Goal: Transaction & Acquisition: Obtain resource

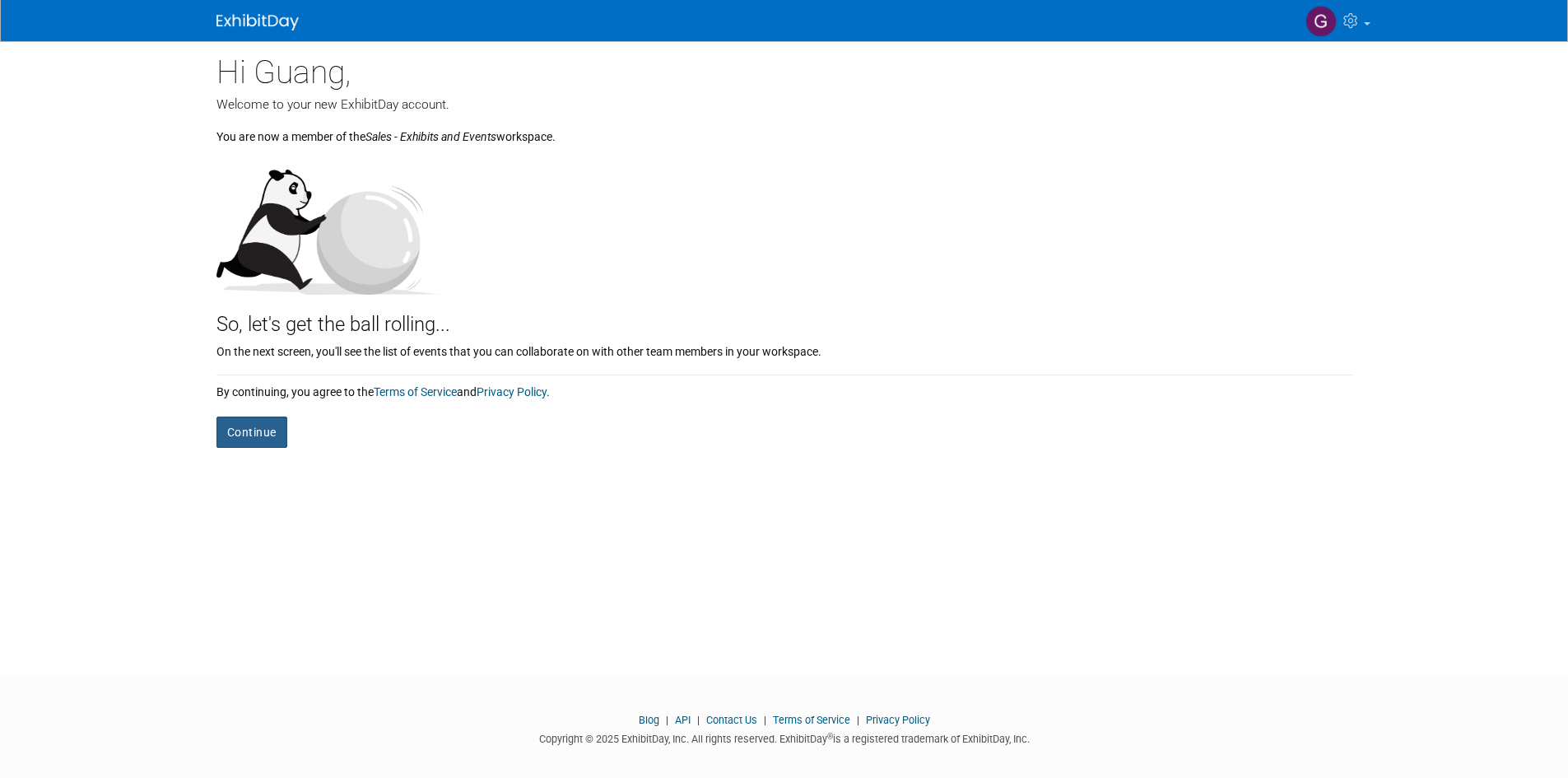
click at [262, 434] on button "Continue" at bounding box center [252, 432] width 71 height 32
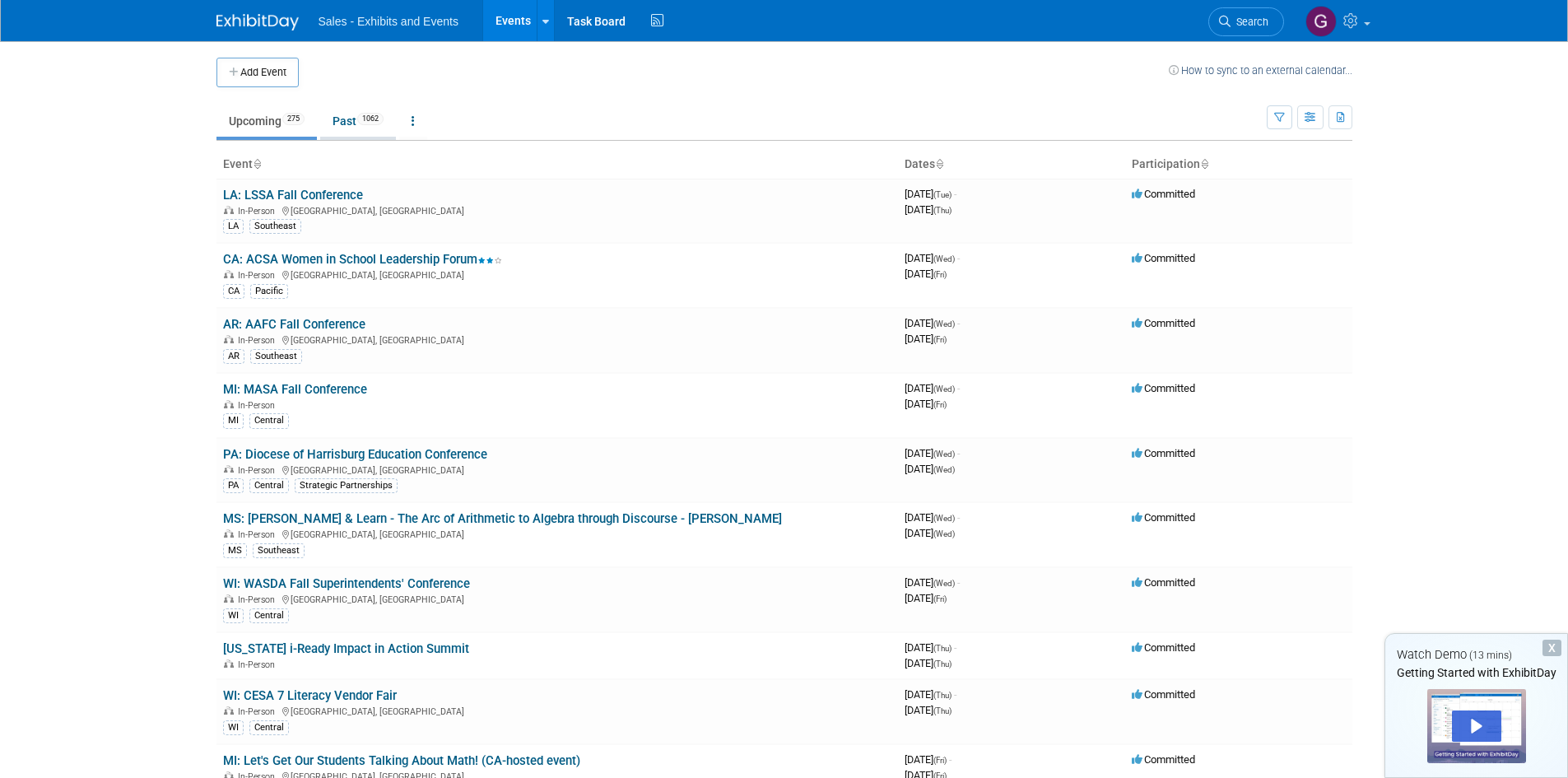
click at [345, 120] on link "Past 1062" at bounding box center [358, 121] width 76 height 32
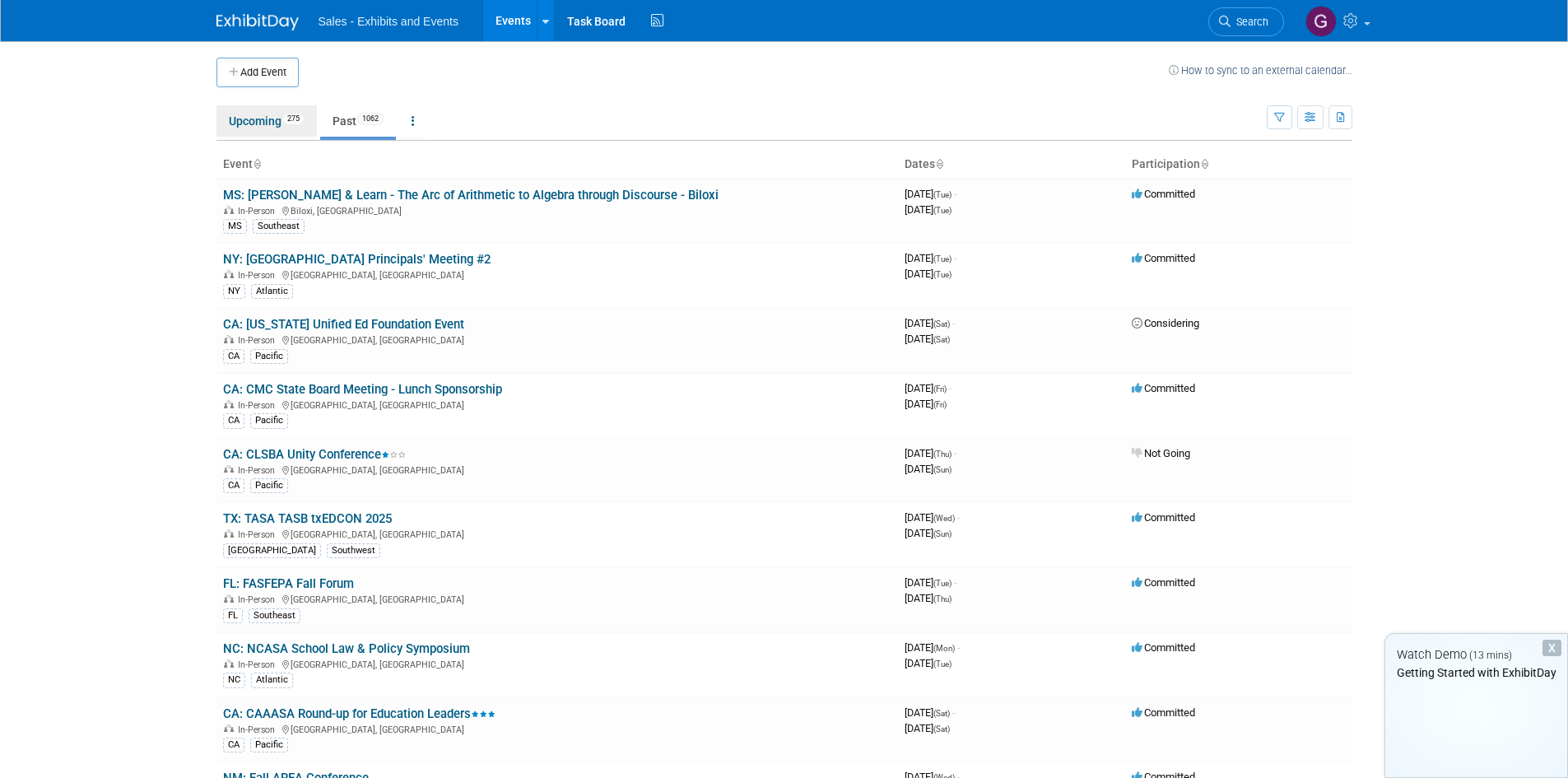
click at [238, 124] on link "Upcoming 275" at bounding box center [266, 121] width 101 height 32
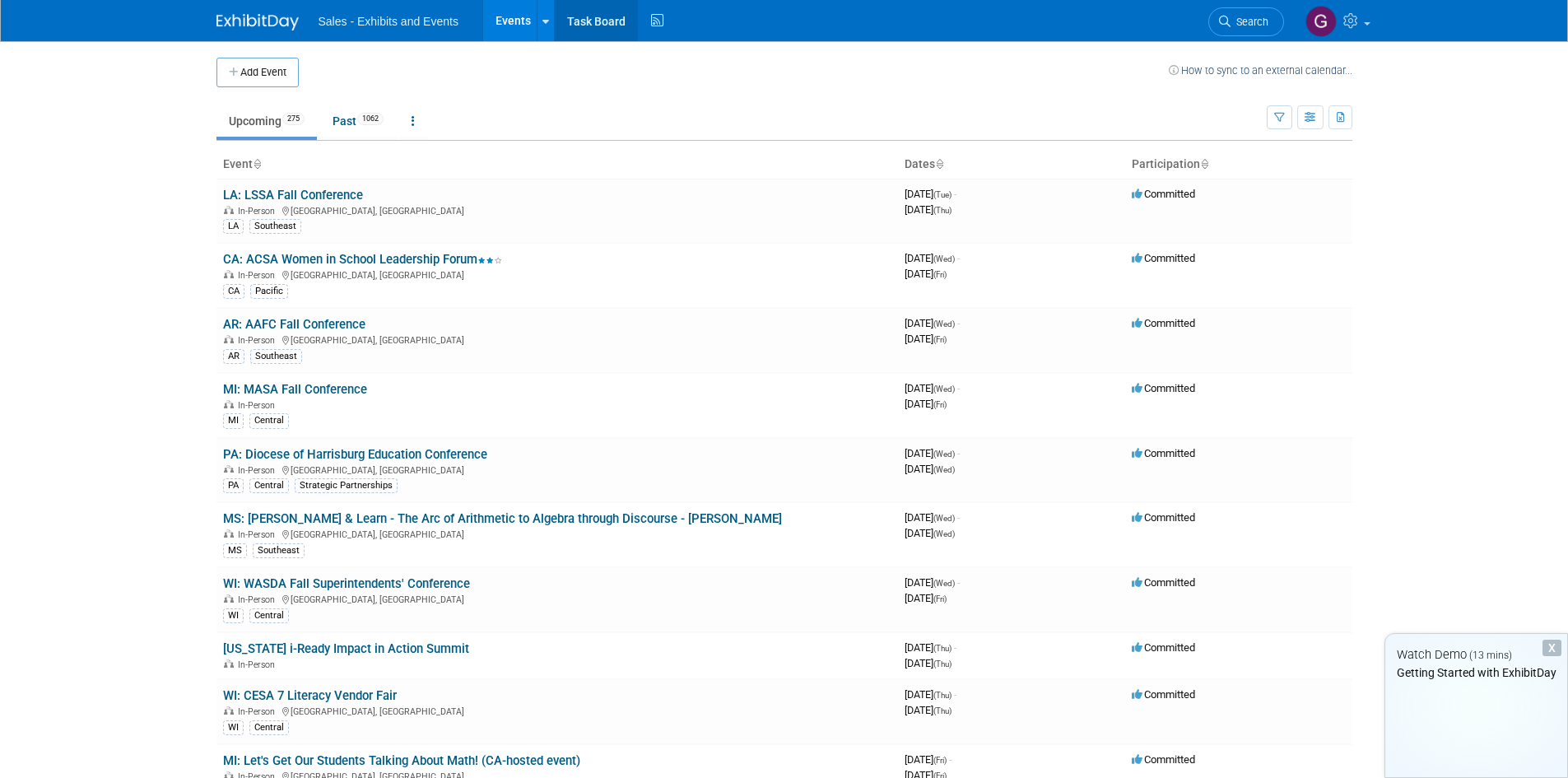
click at [606, 17] on link "Task Board" at bounding box center [596, 20] width 84 height 41
click at [293, 189] on link "LA: LSSA Fall Conference" at bounding box center [293, 194] width 140 height 14
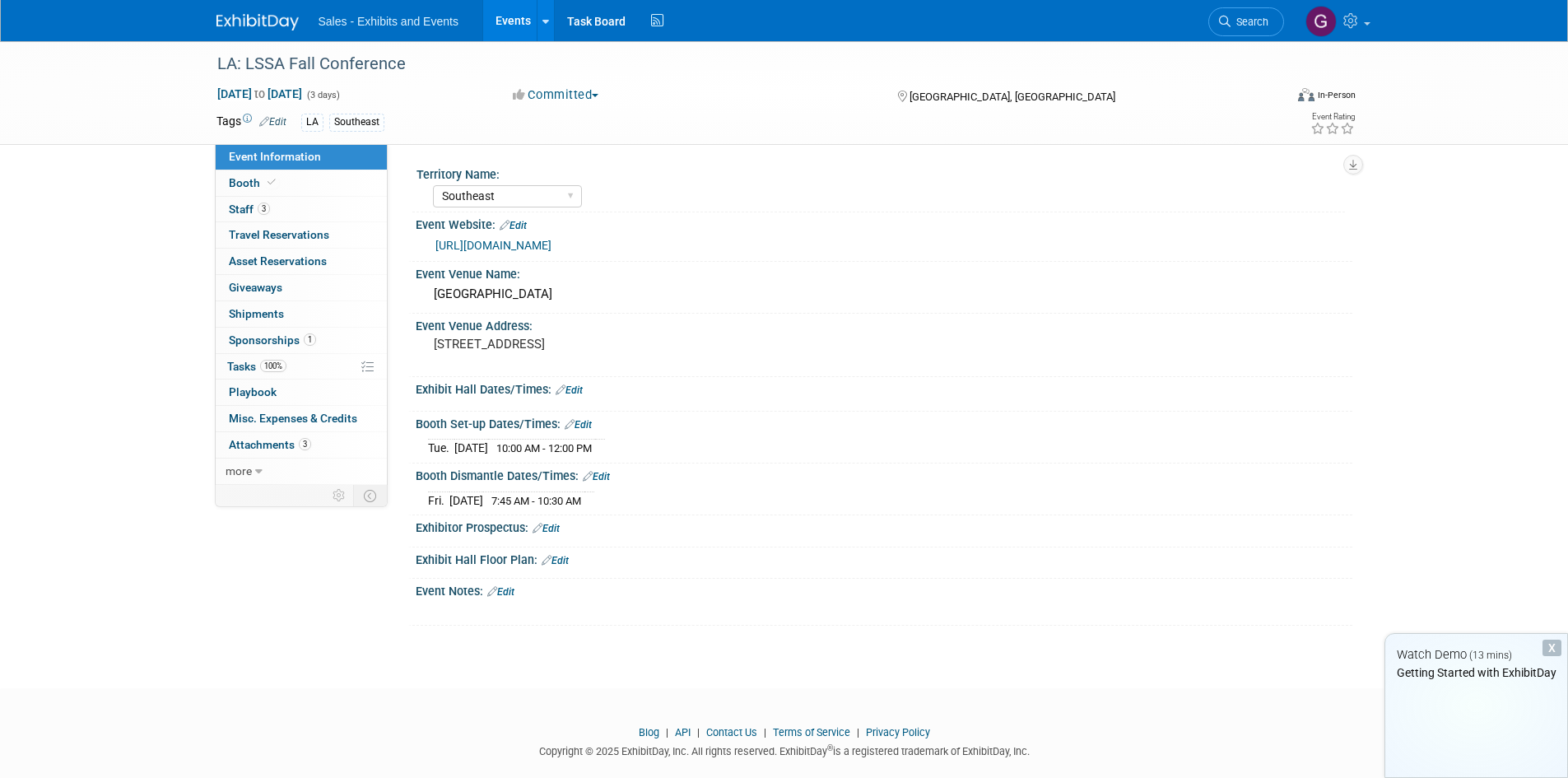
select select "Southeast"
click at [521, 241] on link "https://sites.google.com/view/louisianassa/home" at bounding box center [494, 246] width 116 height 13
click at [319, 171] on link "Booth" at bounding box center [302, 182] width 171 height 26
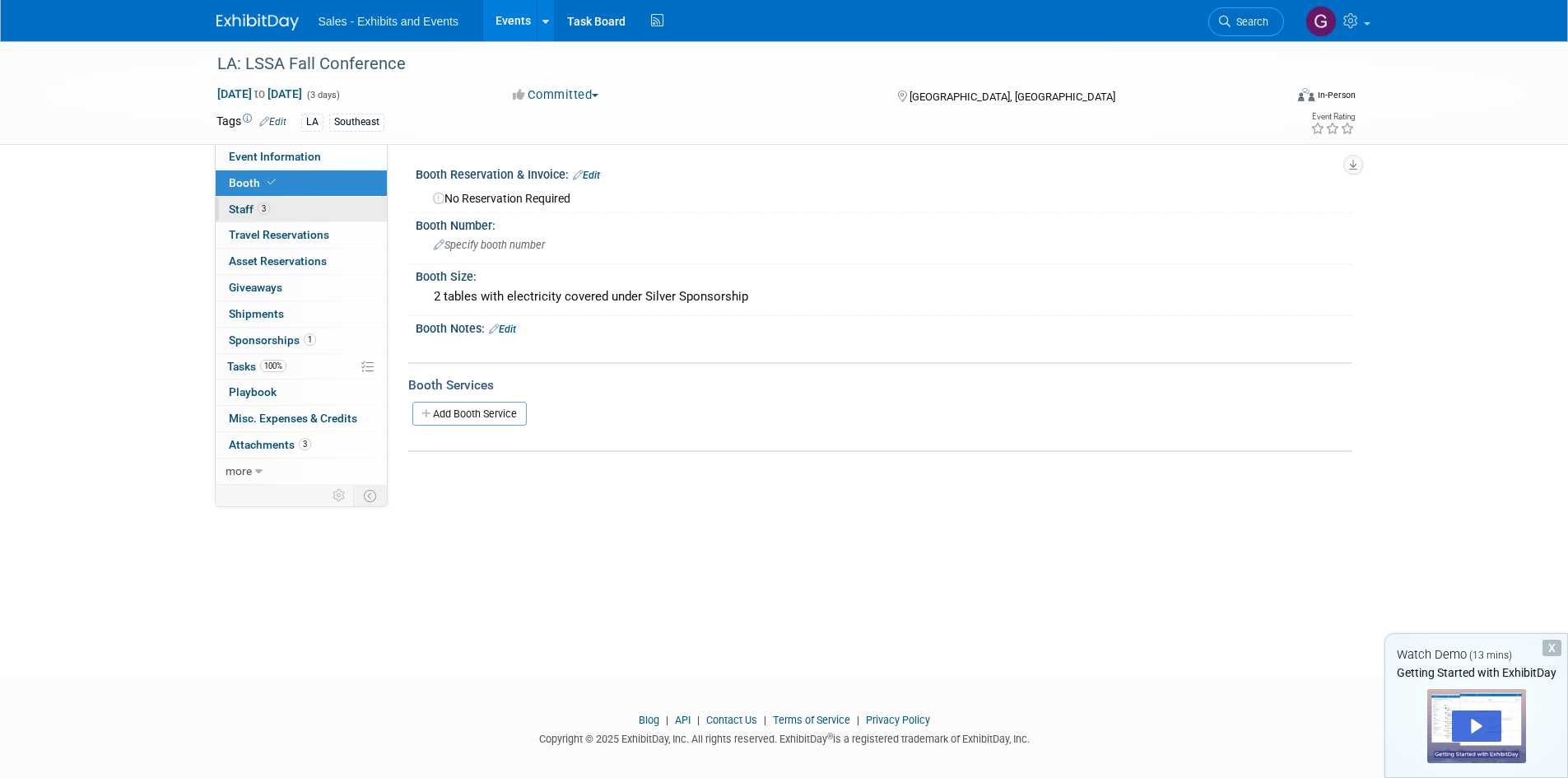
click at [303, 205] on link "3 Staff 3" at bounding box center [302, 209] width 171 height 26
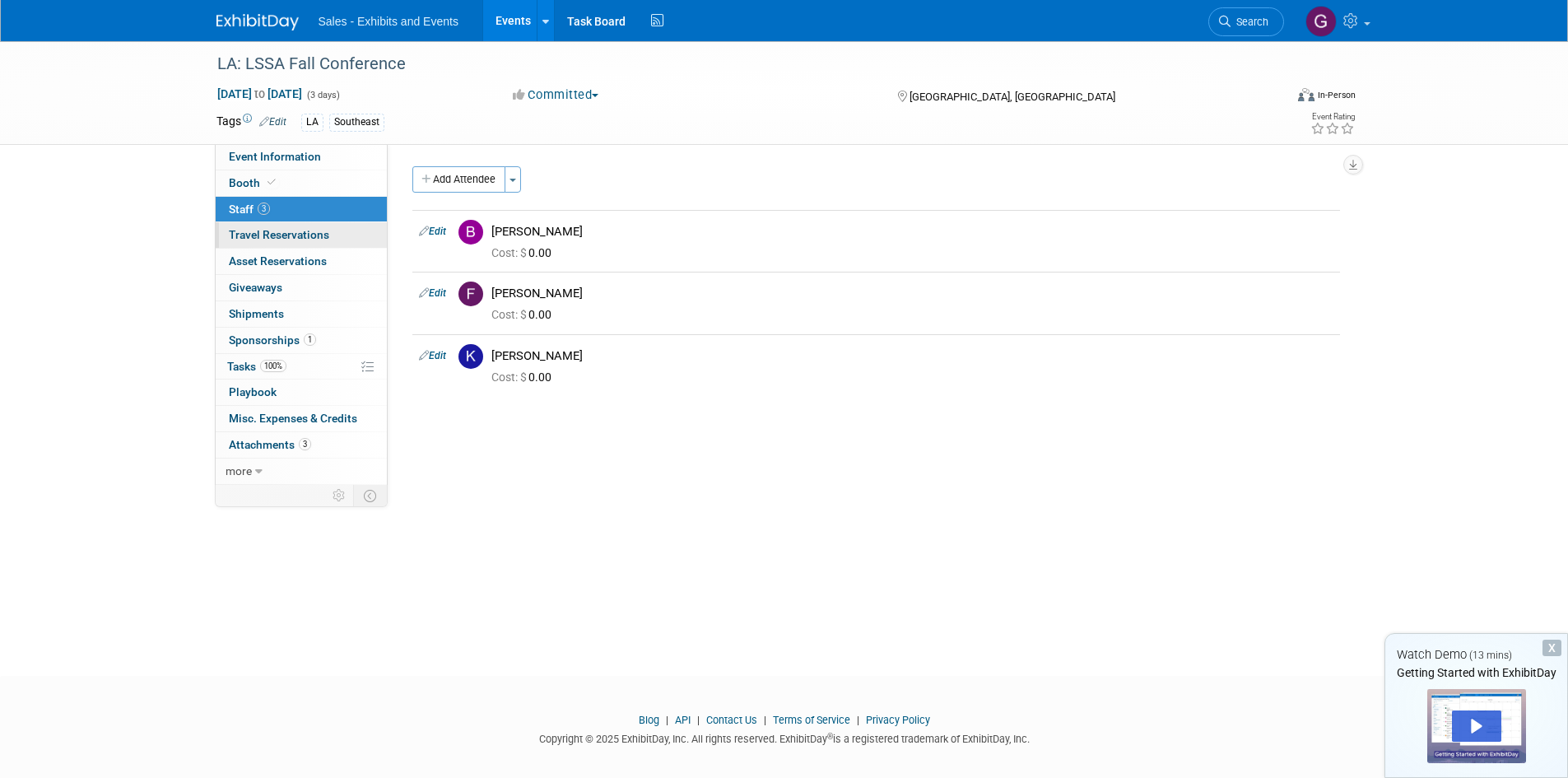
click at [312, 235] on span "Travel Reservations 0" at bounding box center [278, 234] width 101 height 13
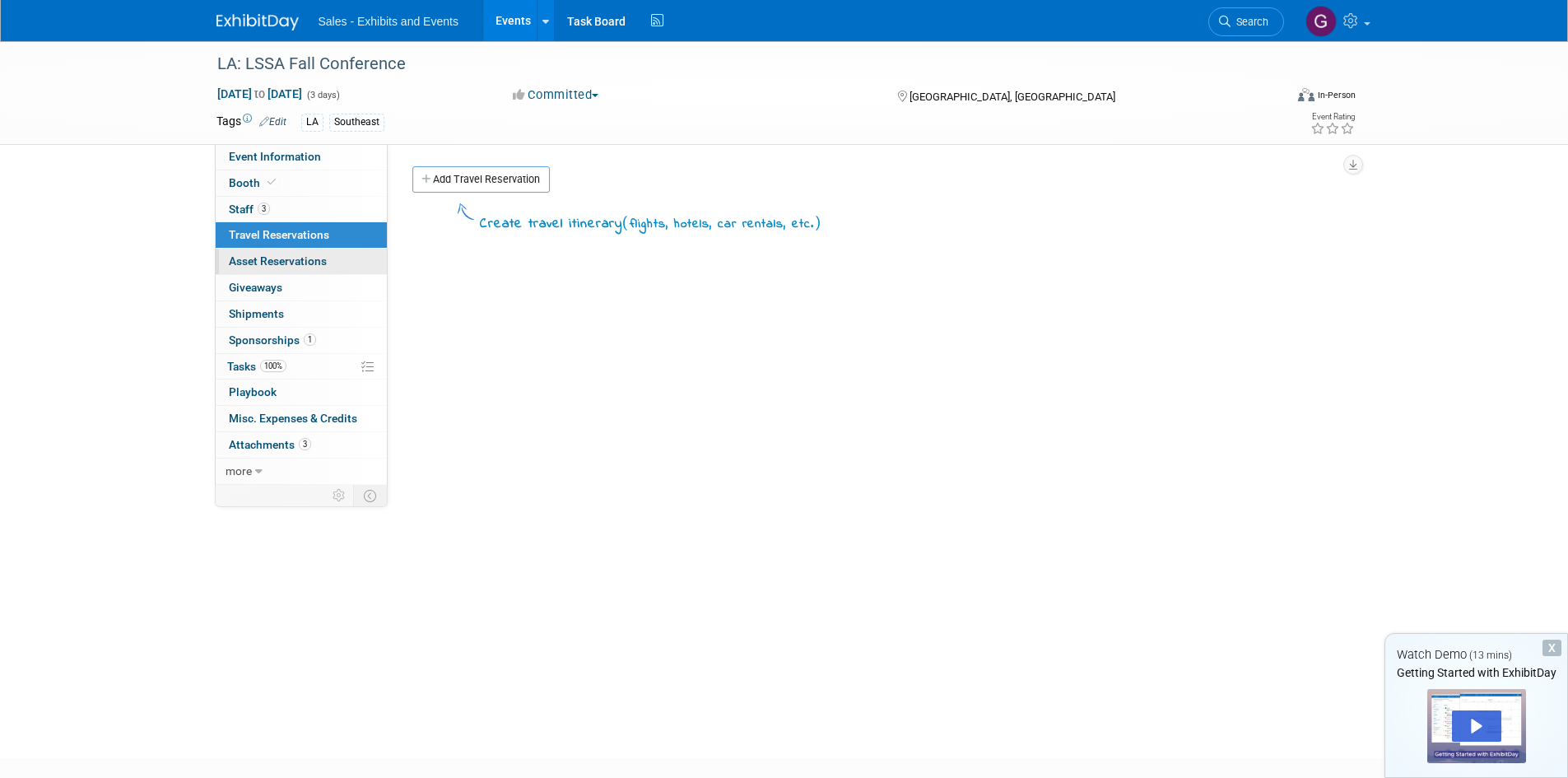
click at [328, 255] on link "0 Asset Reservations 0" at bounding box center [302, 261] width 171 height 26
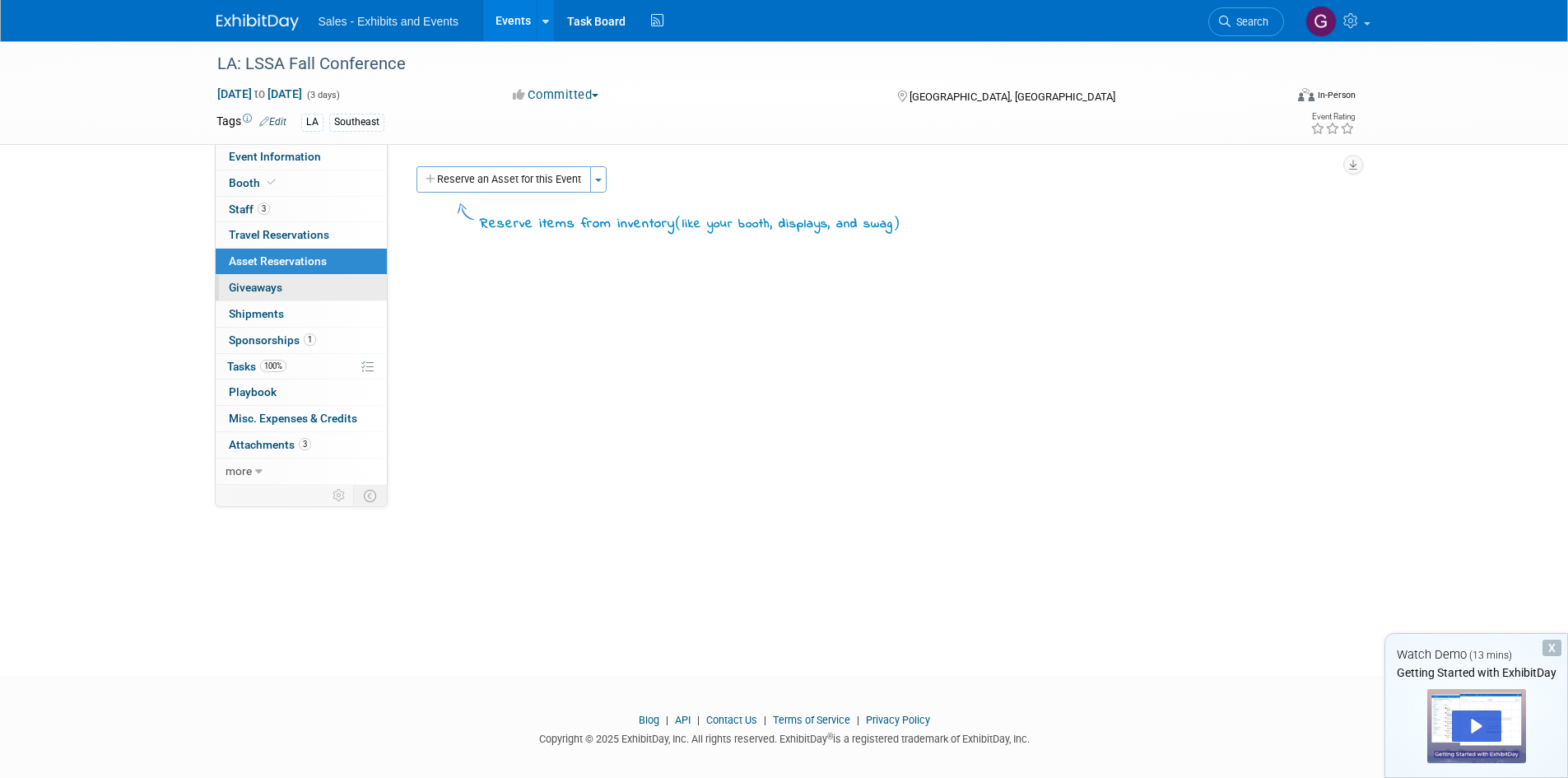
click at [317, 290] on link "0 Giveaways 0" at bounding box center [302, 287] width 171 height 26
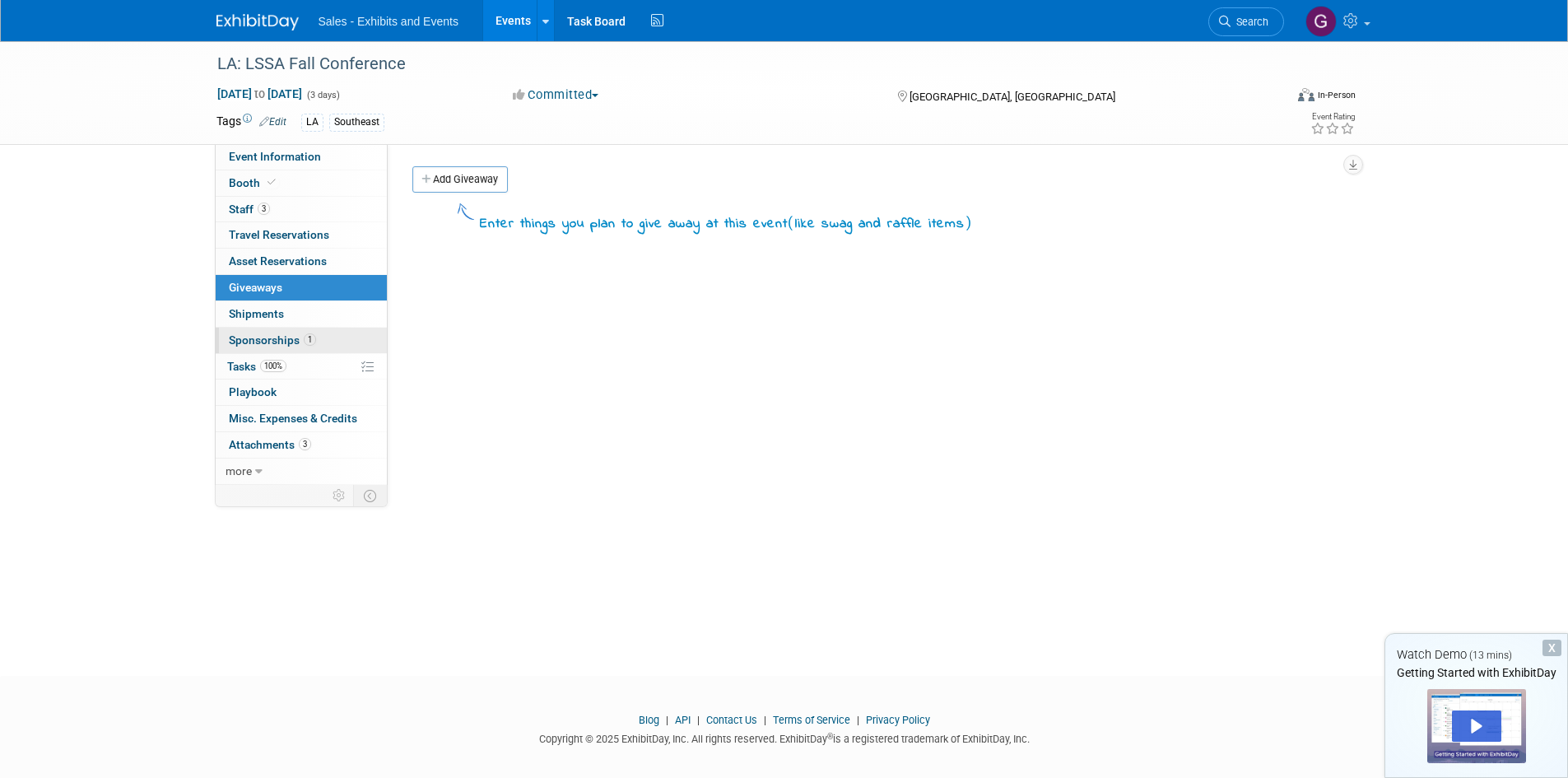
click at [311, 332] on link "1 Sponsorships 1" at bounding box center [302, 340] width 171 height 26
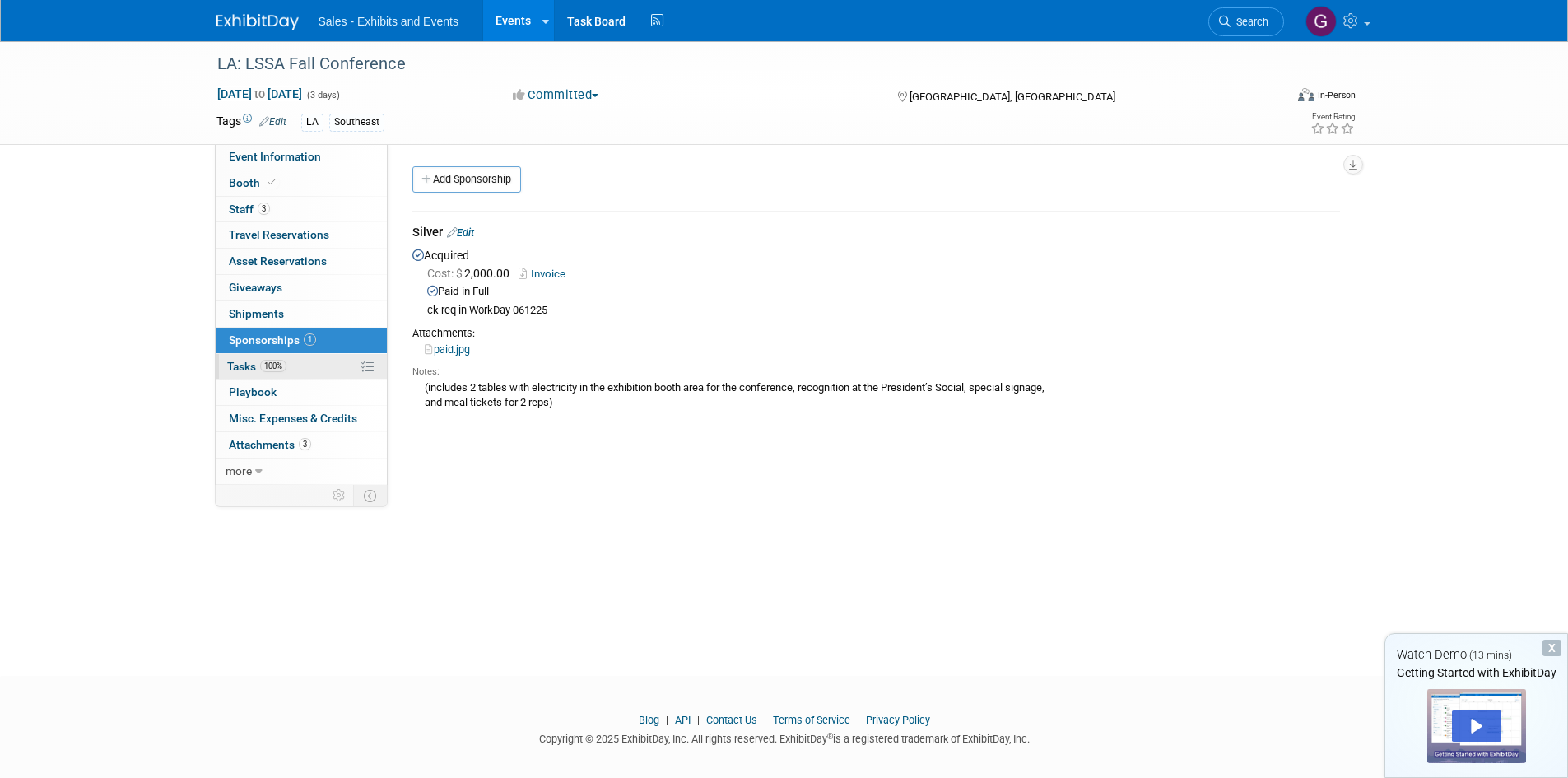
click at [298, 364] on link "100% Tasks 100%" at bounding box center [302, 367] width 171 height 26
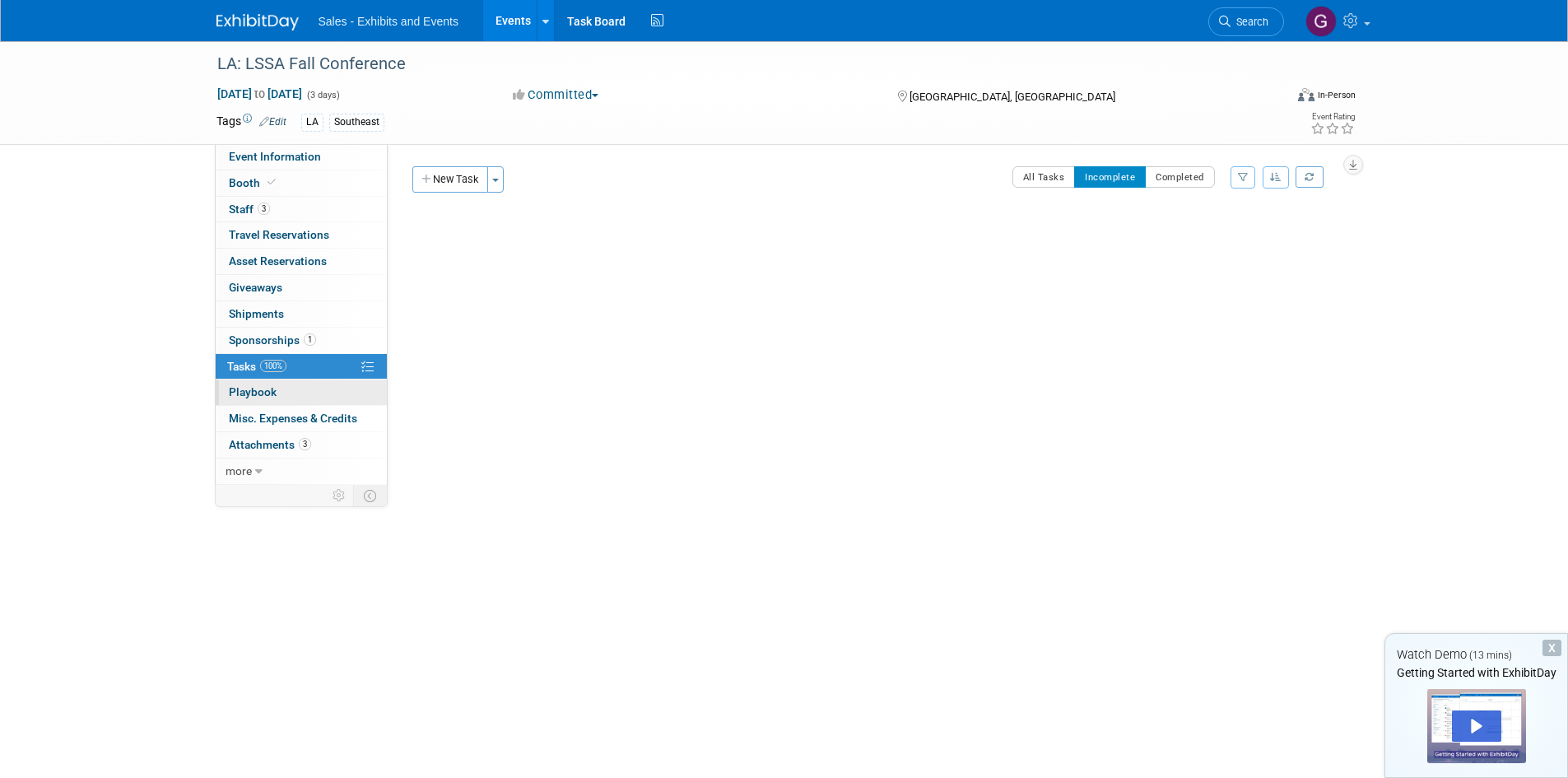
click at [291, 390] on link "0 Playbook 0" at bounding box center [302, 392] width 171 height 26
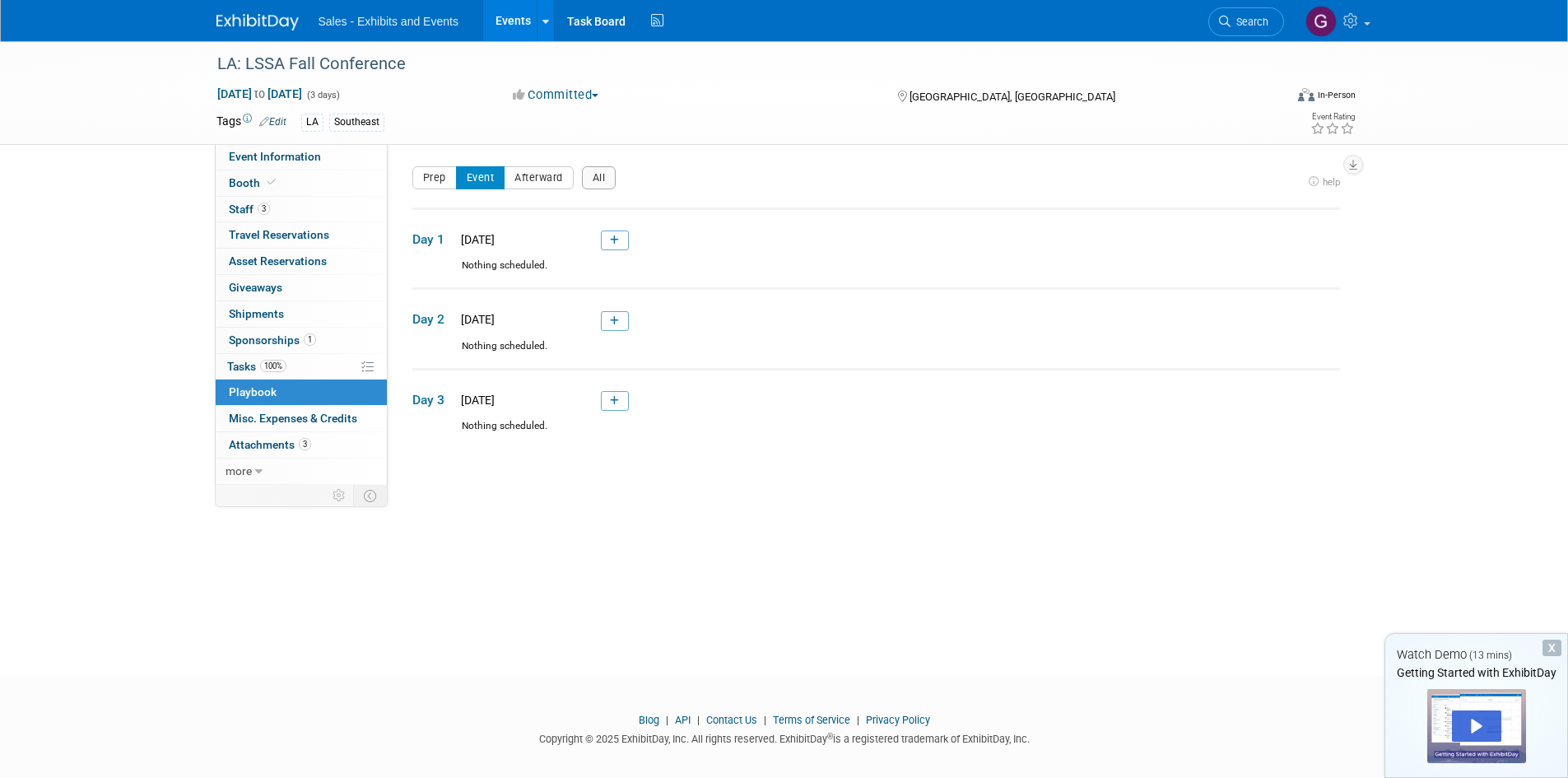
click at [526, 14] on link "Events" at bounding box center [513, 20] width 60 height 41
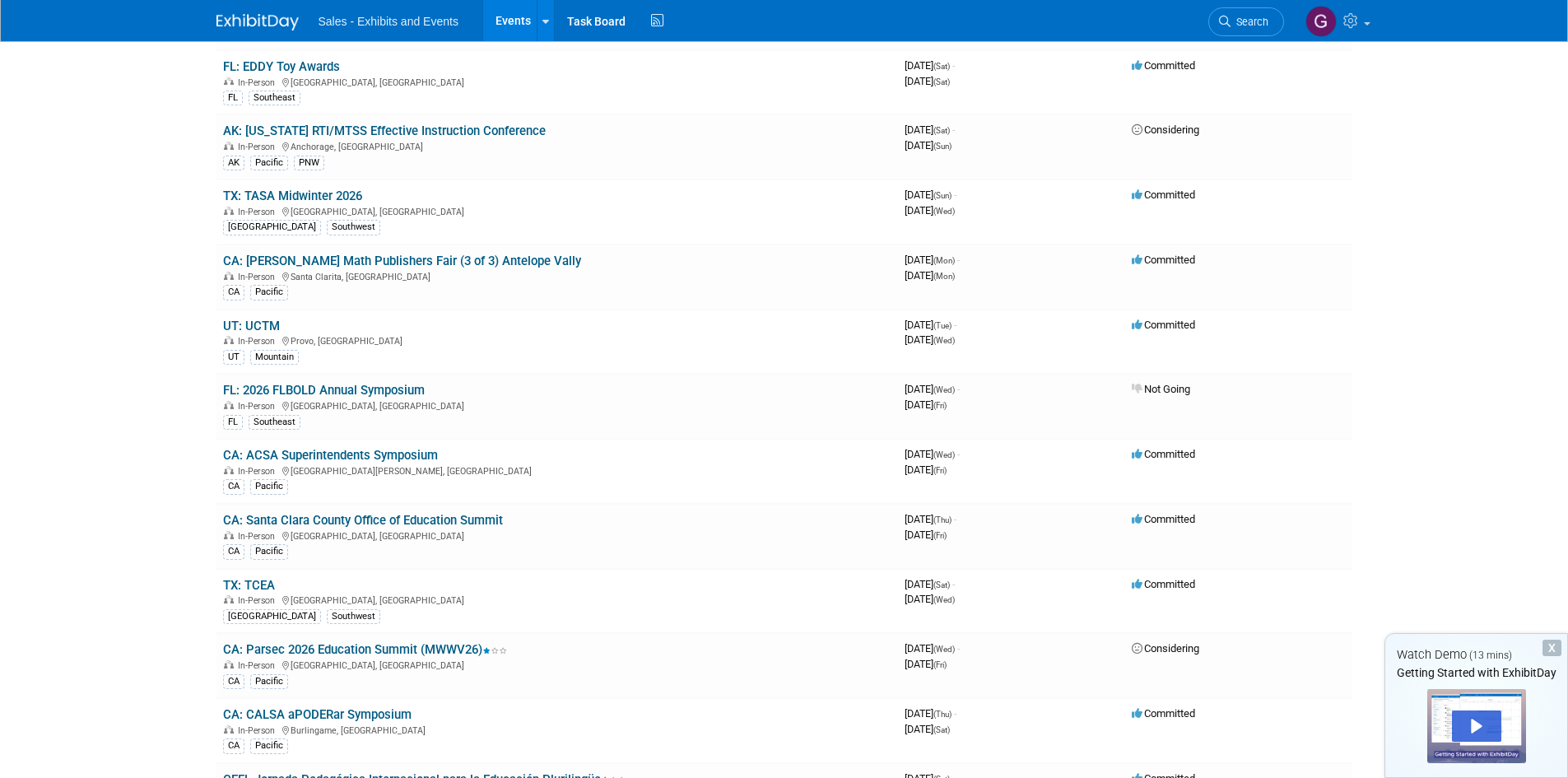
scroll to position [14329, 0]
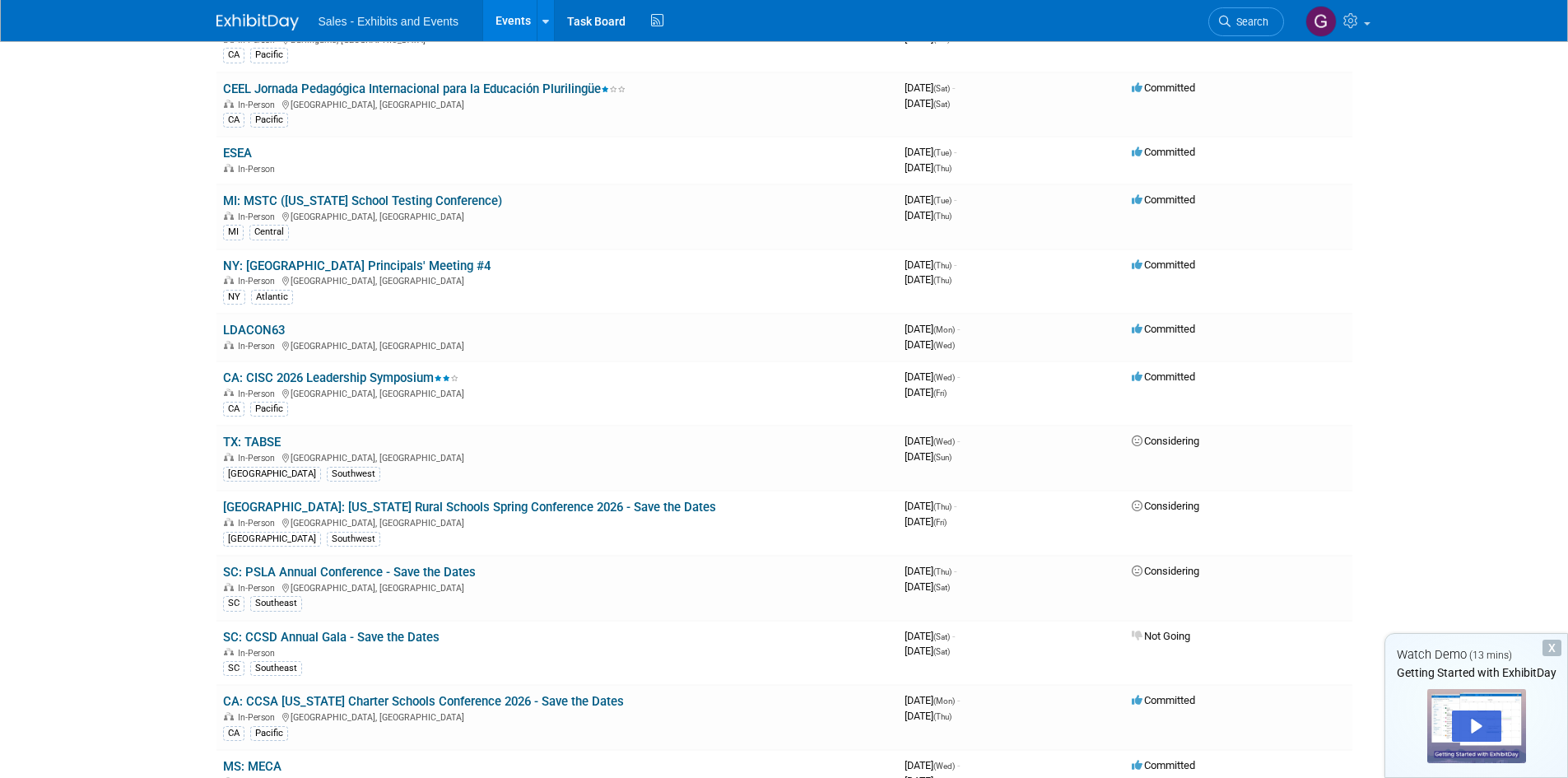
click at [1552, 647] on div "X" at bounding box center [1553, 647] width 19 height 16
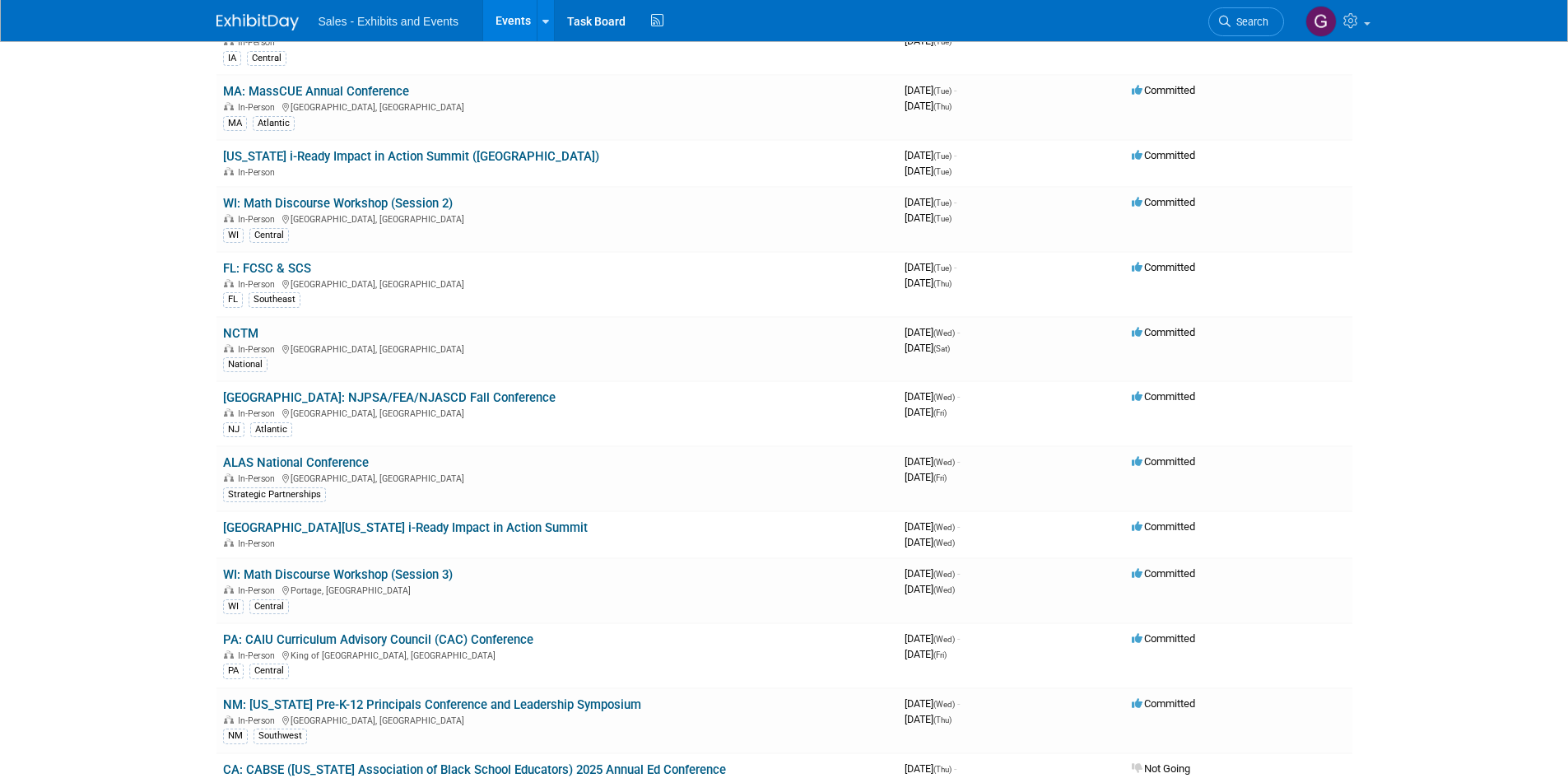
scroll to position [0, 0]
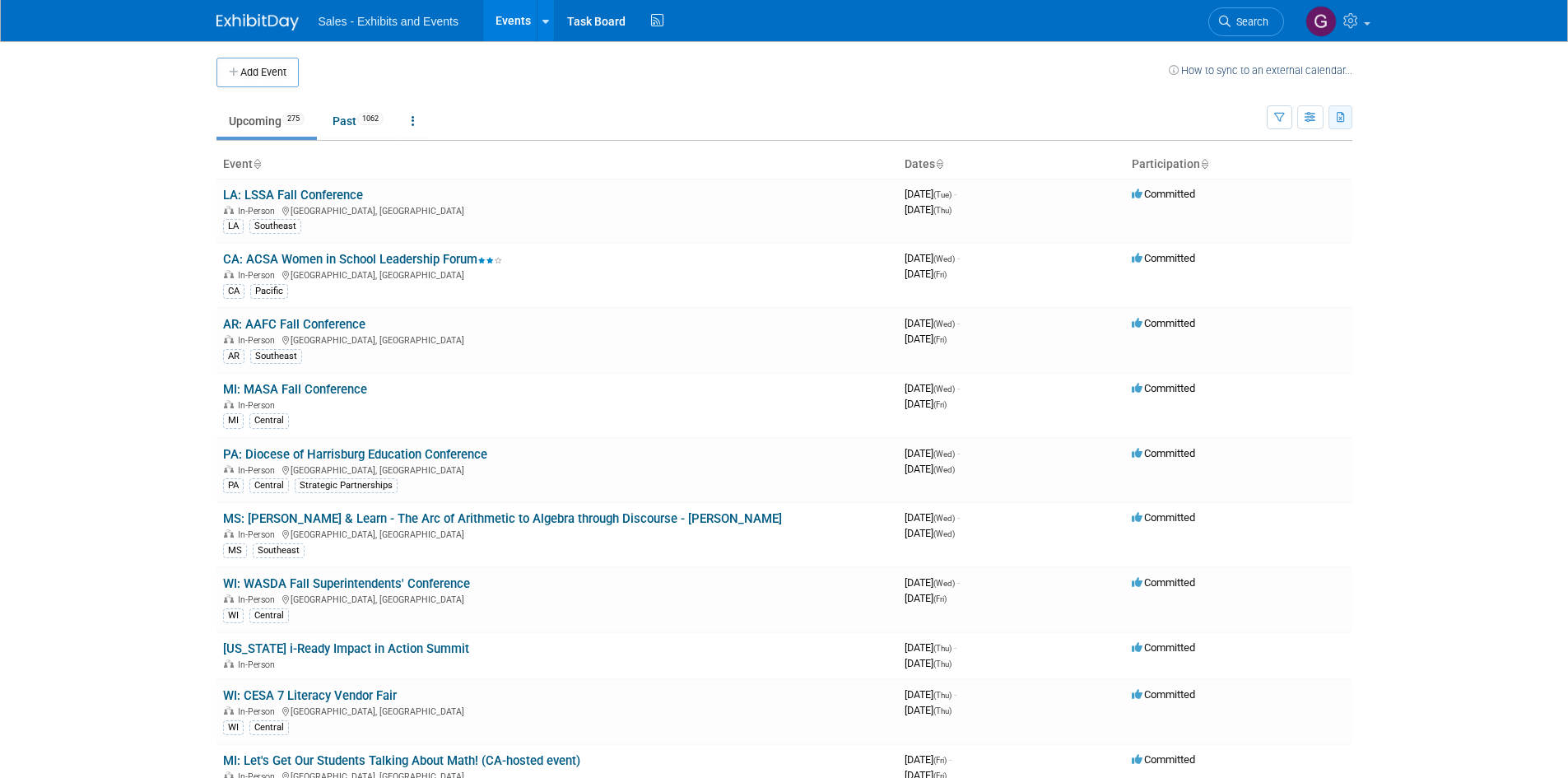
click at [1342, 121] on icon "button" at bounding box center [1340, 117] width 9 height 11
click at [1199, 197] on link "Export All (1337 Events)" at bounding box center [1247, 195] width 184 height 23
